Goal: Task Accomplishment & Management: Use online tool/utility

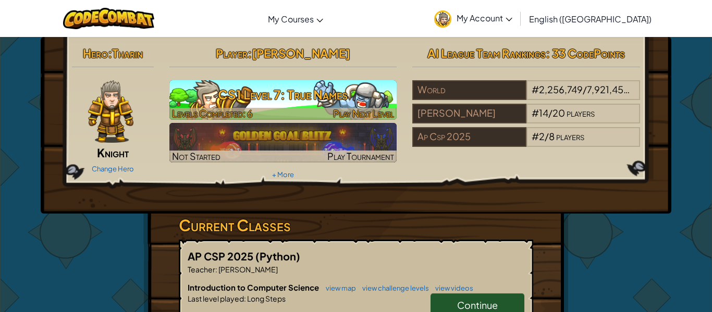
click at [330, 100] on h3 "CS1 Level 7: True Names" at bounding box center [283, 94] width 228 height 23
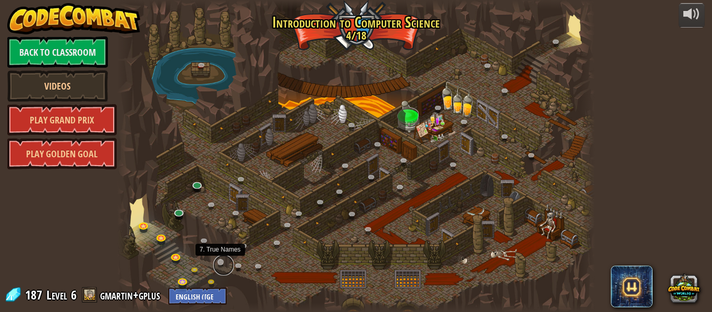
click at [222, 260] on link at bounding box center [223, 265] width 21 height 21
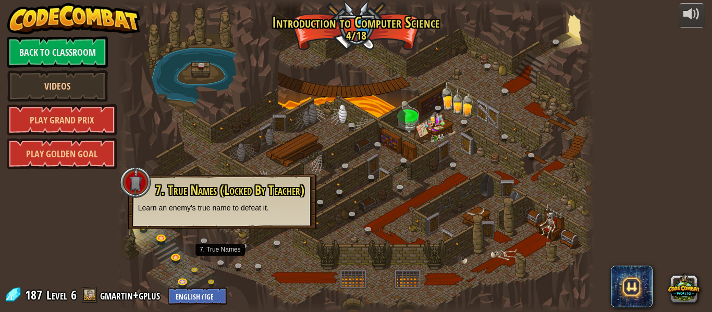
click at [235, 197] on span "7. True Names (Locked By Teacher)" at bounding box center [229, 190] width 149 height 18
click at [197, 269] on link at bounding box center [198, 273] width 21 height 21
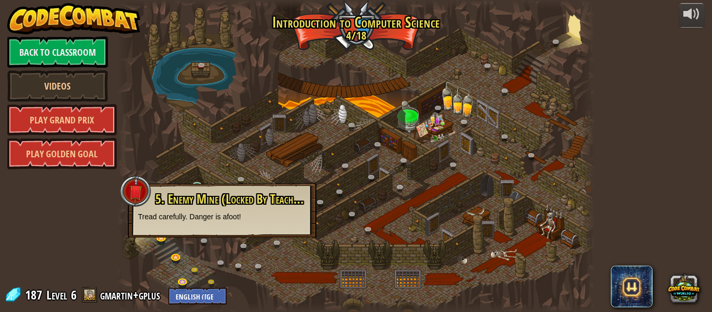
click at [226, 154] on div at bounding box center [356, 156] width 478 height 312
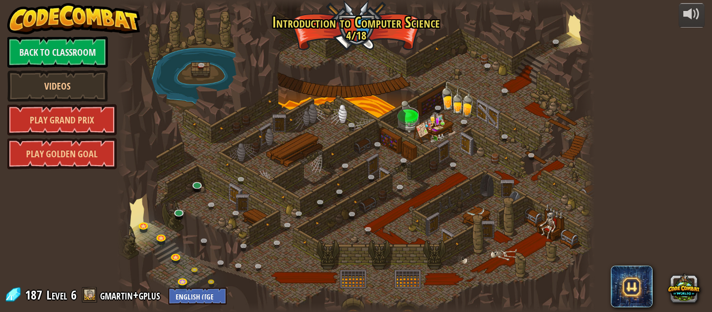
click at [349, 31] on div at bounding box center [356, 156] width 478 height 312
click at [227, 264] on link at bounding box center [223, 265] width 21 height 21
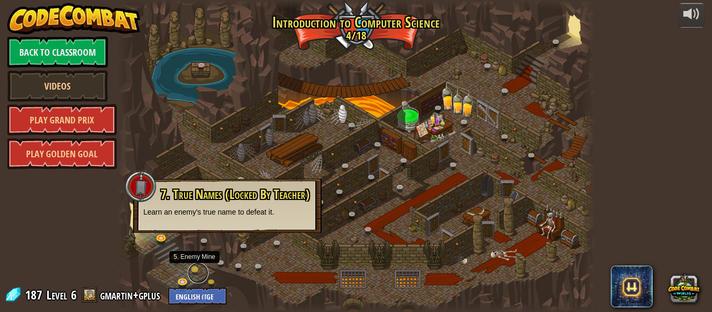
click at [194, 269] on link at bounding box center [198, 273] width 21 height 21
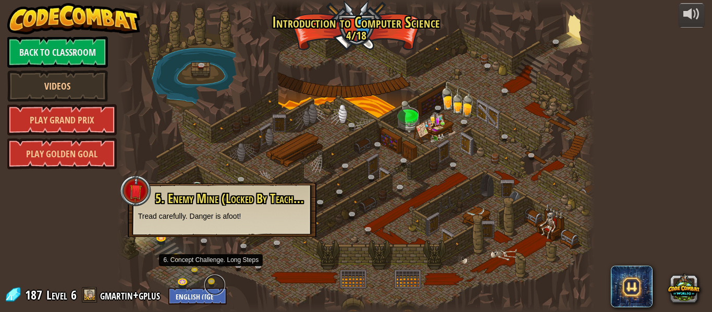
click at [212, 278] on link at bounding box center [214, 285] width 21 height 21
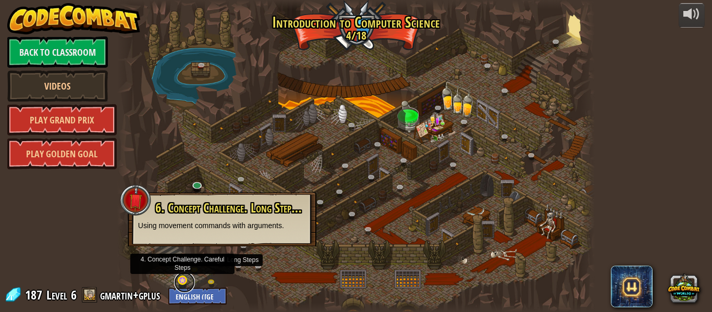
click at [179, 278] on link at bounding box center [184, 282] width 21 height 21
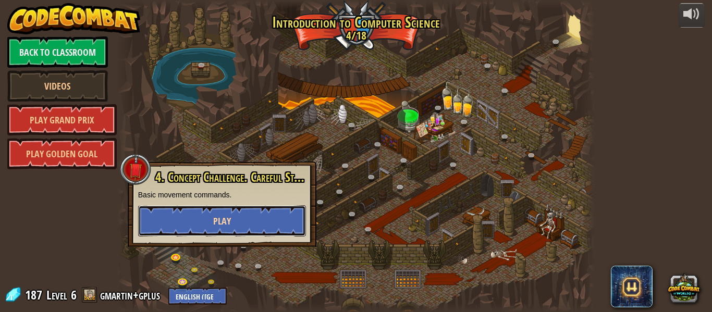
click at [251, 218] on button "Play" at bounding box center [222, 220] width 168 height 31
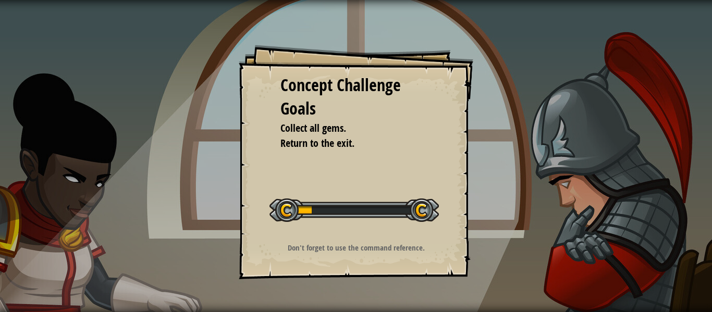
click at [341, 241] on div "Concept Challenge Goals Collect all gems. Return to the exit. Start Concept Cha…" at bounding box center [356, 162] width 235 height 235
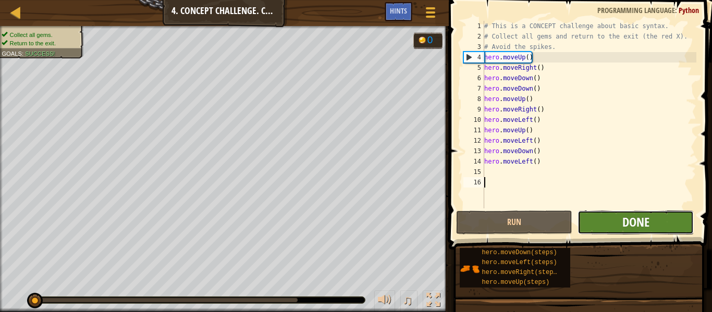
click at [645, 223] on span "Done" at bounding box center [636, 222] width 27 height 17
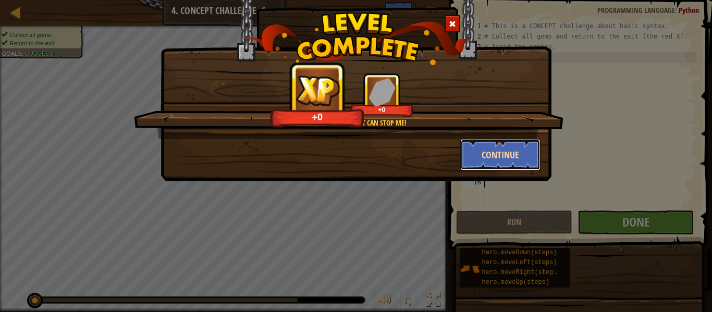
click at [506, 149] on button "Continue" at bounding box center [500, 154] width 81 height 31
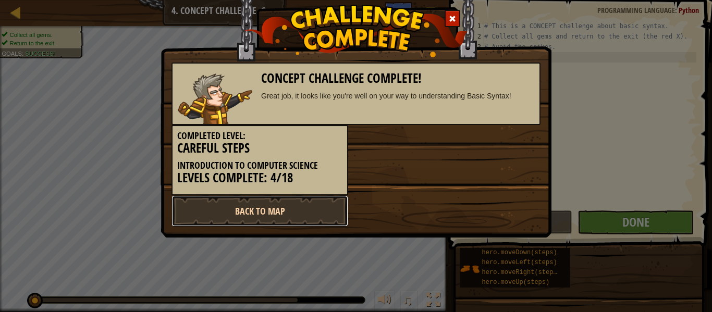
click at [334, 210] on link "Back to Map" at bounding box center [260, 211] width 177 height 31
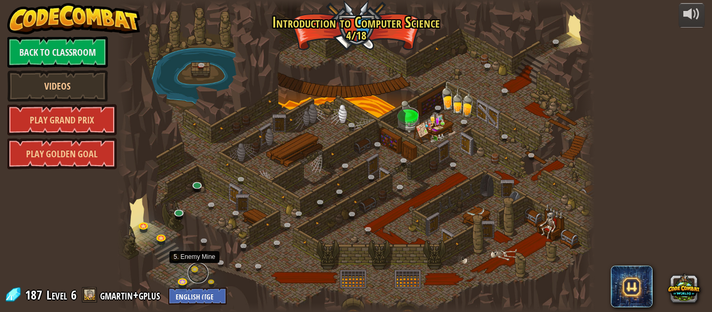
click at [196, 269] on link at bounding box center [198, 273] width 21 height 21
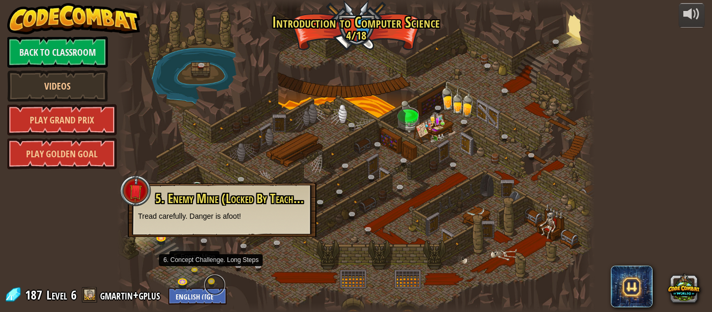
click at [211, 284] on link at bounding box center [214, 285] width 21 height 21
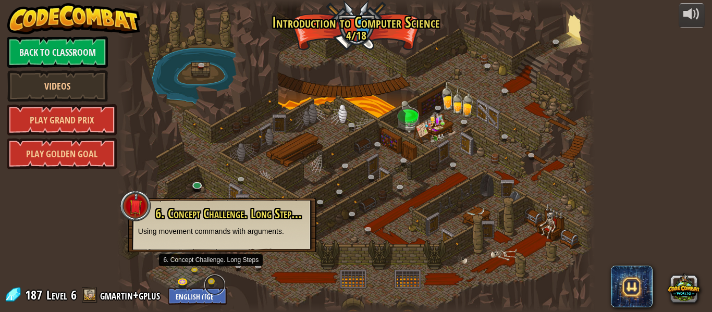
click at [211, 284] on link at bounding box center [214, 285] width 21 height 21
click at [260, 219] on span "6. Concept Challenge. Long Steps (Locked By Teacher)" at bounding box center [268, 214] width 227 height 18
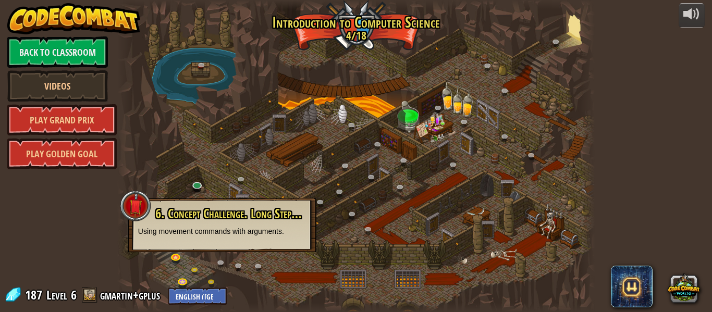
click at [260, 219] on span "6. Concept Challenge. Long Steps (Locked By Teacher)" at bounding box center [268, 214] width 227 height 18
click at [213, 284] on link at bounding box center [214, 285] width 21 height 21
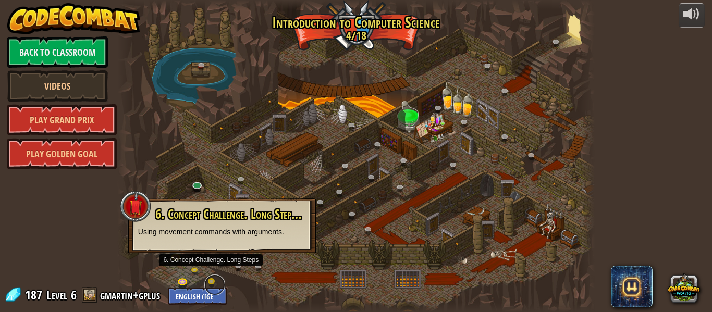
click at [213, 284] on link at bounding box center [214, 285] width 21 height 21
click at [183, 280] on link at bounding box center [184, 282] width 21 height 21
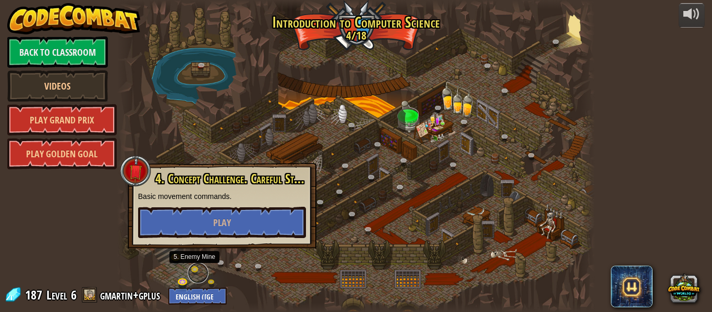
click at [198, 270] on link at bounding box center [198, 273] width 21 height 21
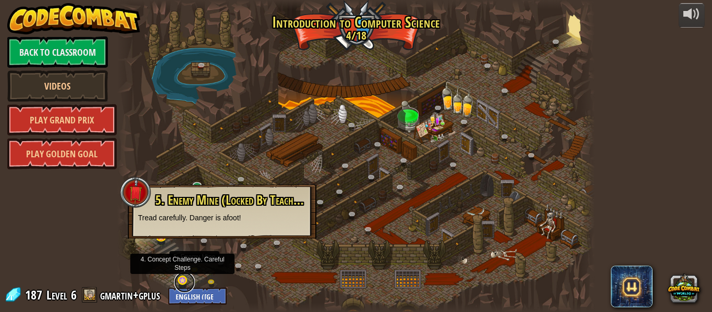
click at [177, 278] on link at bounding box center [184, 282] width 21 height 21
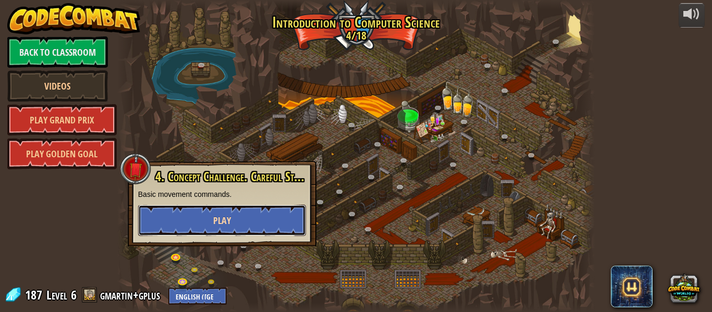
click at [215, 234] on button "Play" at bounding box center [222, 220] width 168 height 31
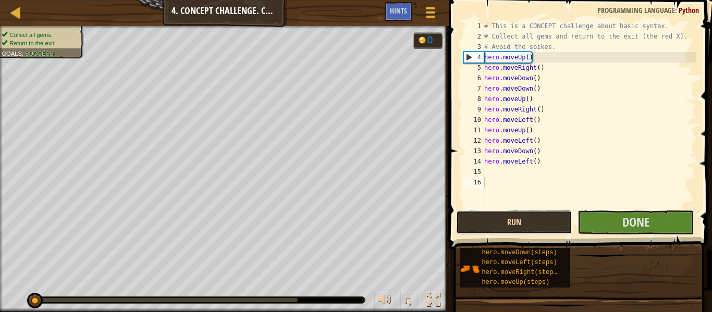
click at [484, 229] on button "Run" at bounding box center [514, 223] width 116 height 24
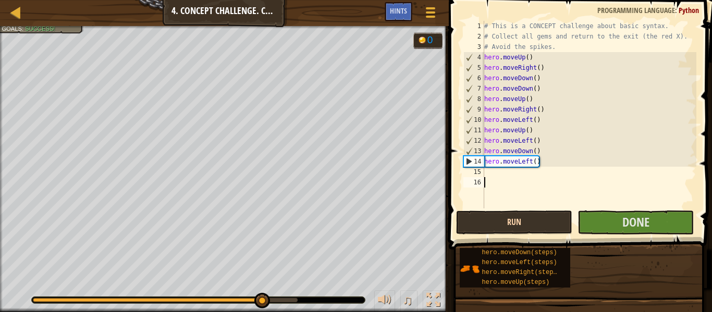
type textarea "d"
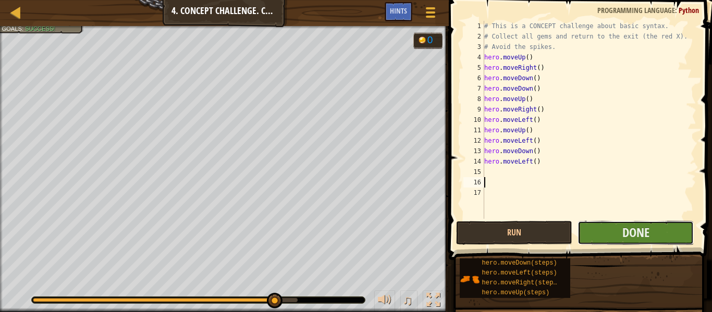
click at [662, 238] on button "Done" at bounding box center [636, 233] width 116 height 24
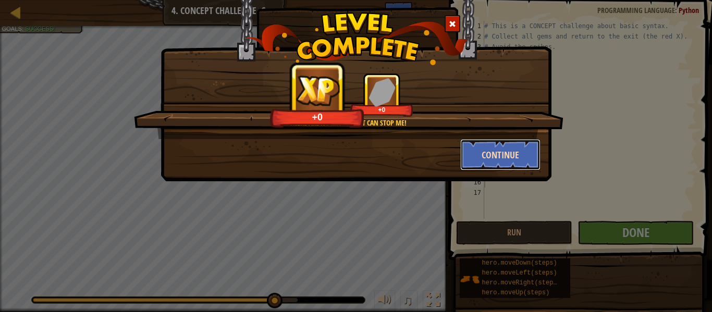
click at [524, 162] on button "Continue" at bounding box center [500, 154] width 81 height 31
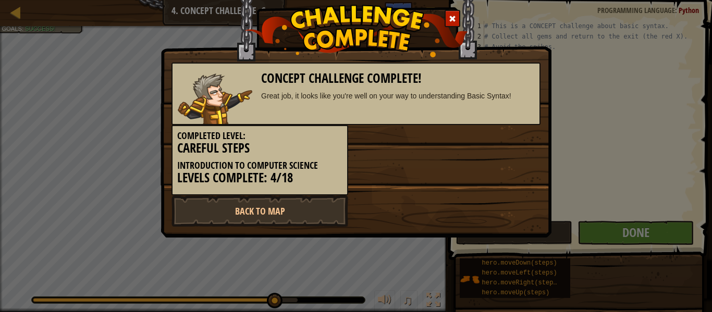
click at [347, 92] on div "Great job, it looks like you're well on your way to understanding Basic Syntax!" at bounding box center [398, 96] width 274 height 10
click at [298, 213] on link "Back to Map" at bounding box center [260, 211] width 177 height 31
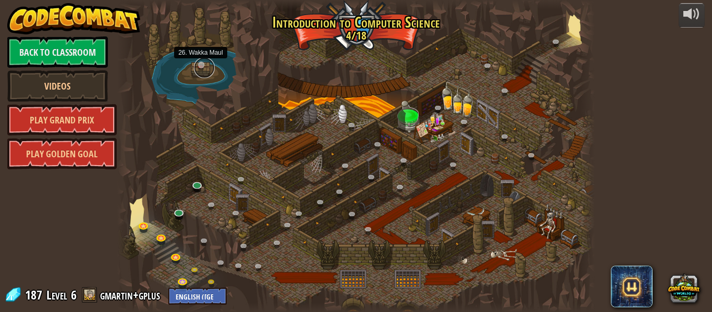
click at [205, 70] on link at bounding box center [204, 67] width 21 height 21
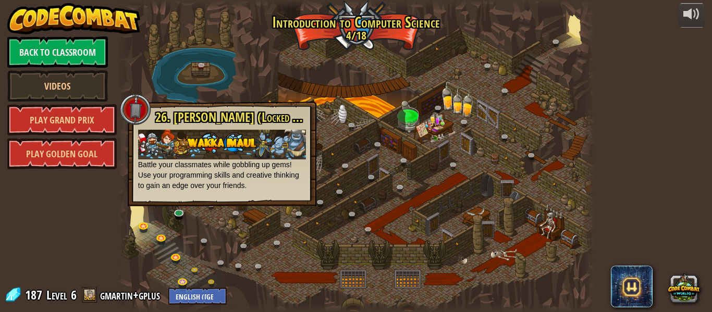
click at [220, 66] on div at bounding box center [356, 156] width 478 height 312
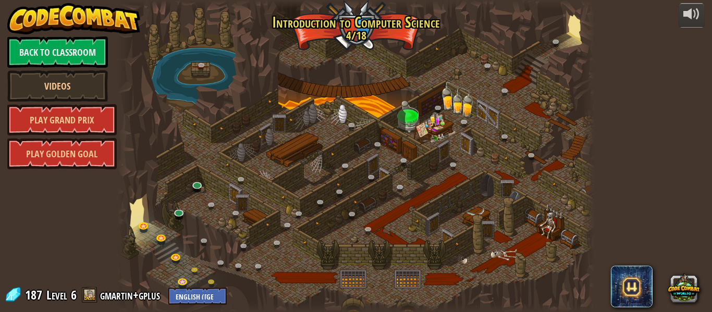
click at [364, 32] on div at bounding box center [356, 156] width 478 height 312
click at [221, 264] on link at bounding box center [223, 265] width 21 height 21
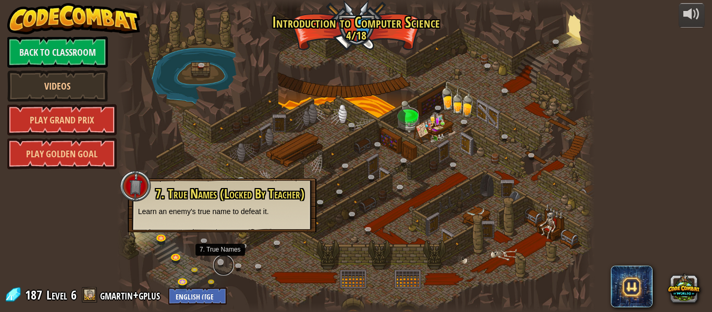
click at [221, 264] on link at bounding box center [223, 265] width 21 height 21
click at [262, 290] on div at bounding box center [356, 156] width 478 height 312
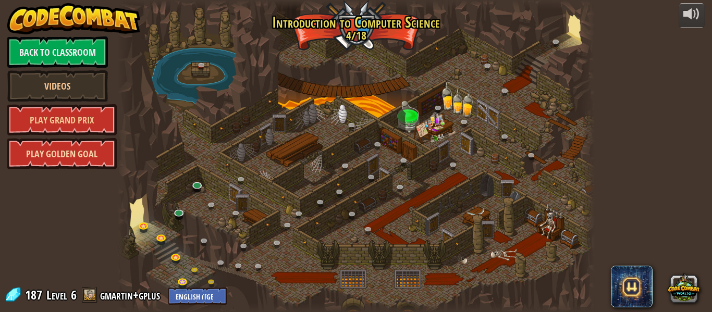
click at [67, 168] on link "Play Golden Goal" at bounding box center [62, 153] width 110 height 31
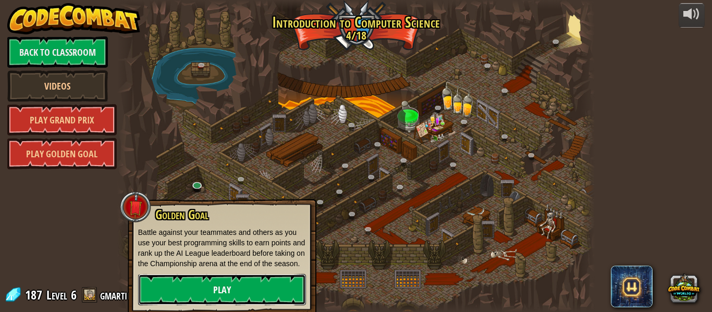
click at [215, 306] on link "Play" at bounding box center [222, 289] width 168 height 31
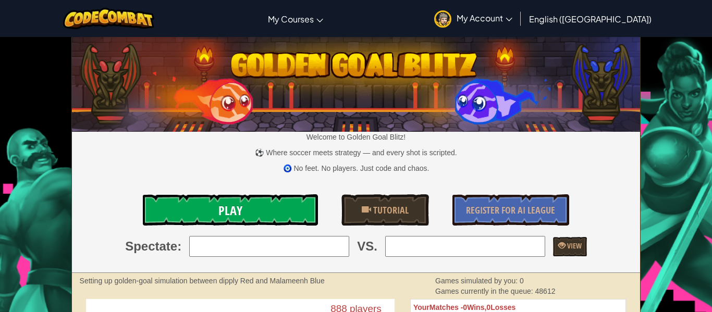
click at [285, 212] on link "Play" at bounding box center [230, 210] width 175 height 31
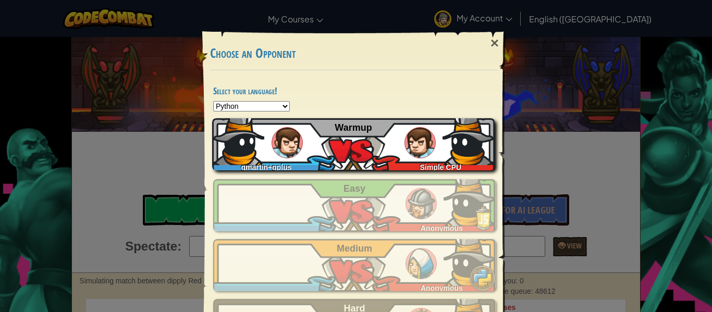
click at [305, 134] on div "gmartin+gplus Simple CPU Warmup" at bounding box center [353, 144] width 283 height 52
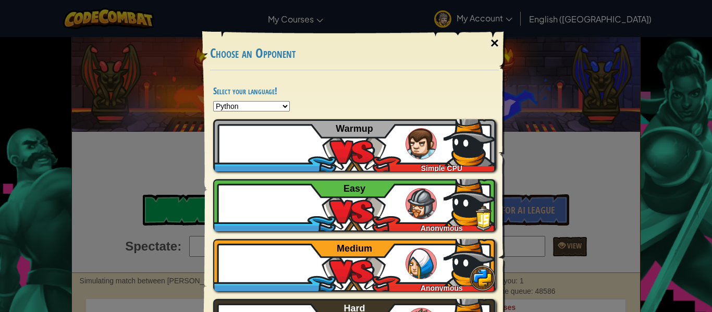
click at [499, 43] on div "×" at bounding box center [495, 43] width 24 height 30
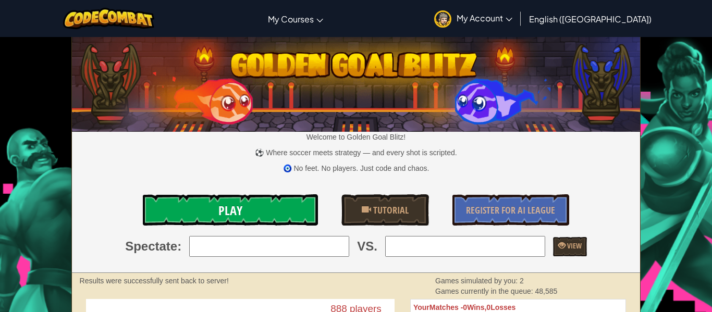
click at [271, 207] on link "Play" at bounding box center [230, 210] width 175 height 31
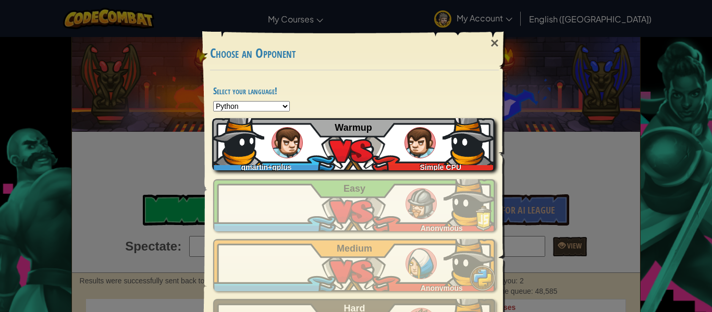
click at [324, 144] on div "gmartin+gplus Simple CPU Warmup" at bounding box center [353, 144] width 283 height 52
